Goal: Check status

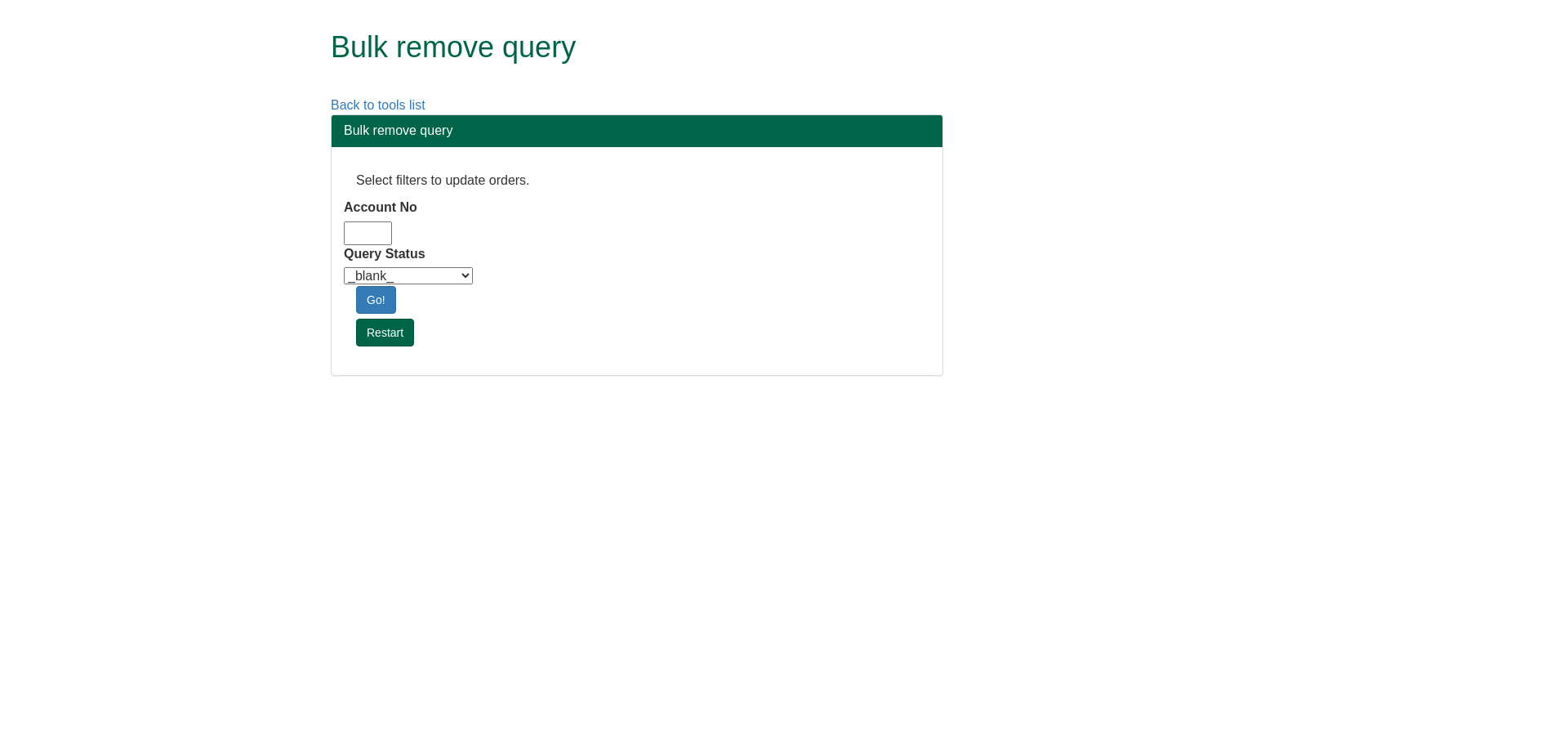
click at [372, 227] on input "Account No" at bounding box center [368, 233] width 48 height 23
type input "adm10"
click at [384, 275] on select "_blank_ Customer Credit_Control Purchasing Internal Other Address High_Value Co…" at bounding box center [408, 275] width 129 height 18
select select "Automation_Check"
click at [344, 267] on select "_blank_ Customer Credit_Control Purchasing Internal Other Address High_Value Co…" at bounding box center [408, 275] width 129 height 18
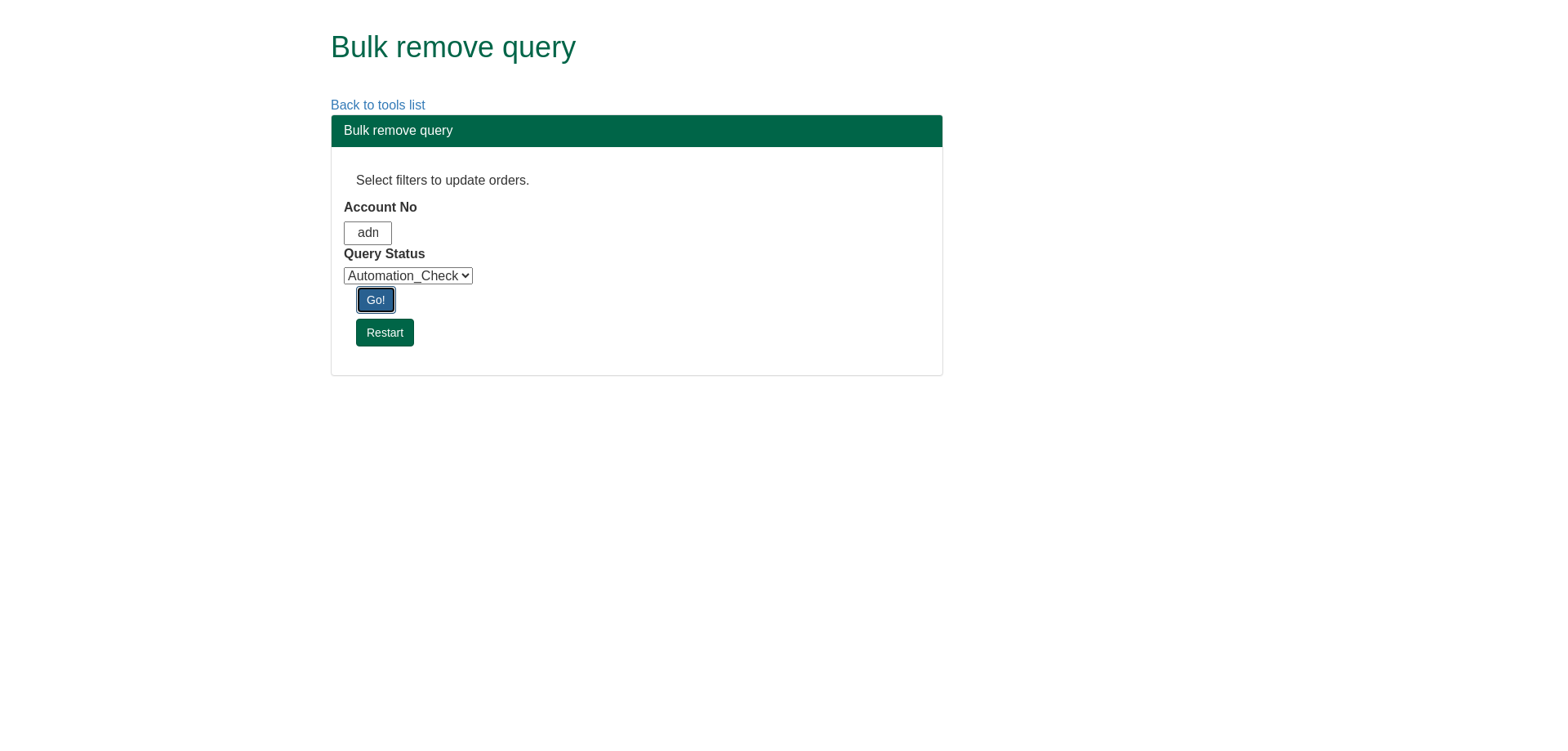
click at [380, 304] on link "Go!" at bounding box center [376, 299] width 40 height 28
